Goal: Information Seeking & Learning: Learn about a topic

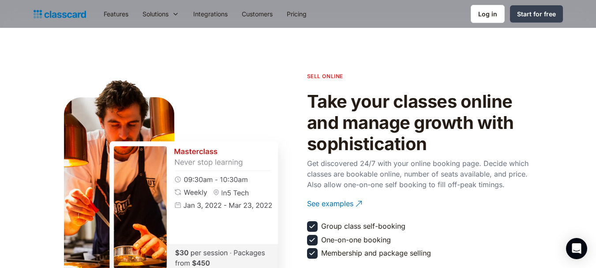
scroll to position [923, 0]
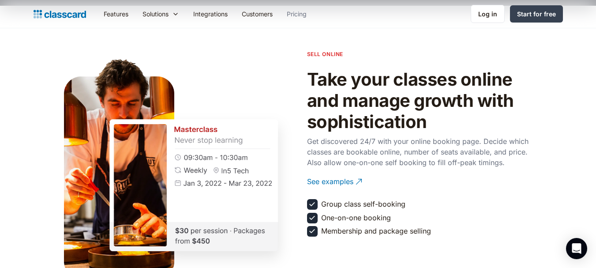
click at [294, 17] on link "Pricing" at bounding box center [297, 14] width 34 height 20
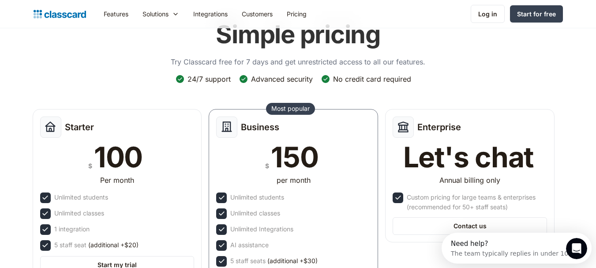
scroll to position [17, 0]
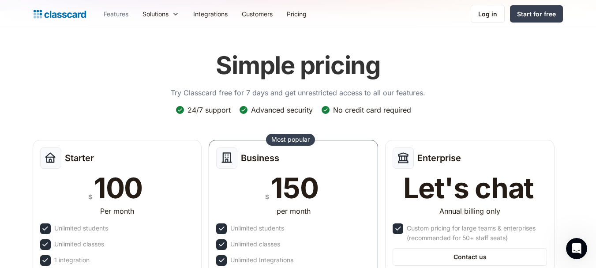
click at [120, 13] on link "Features" at bounding box center [116, 14] width 39 height 20
